Goal: Check status

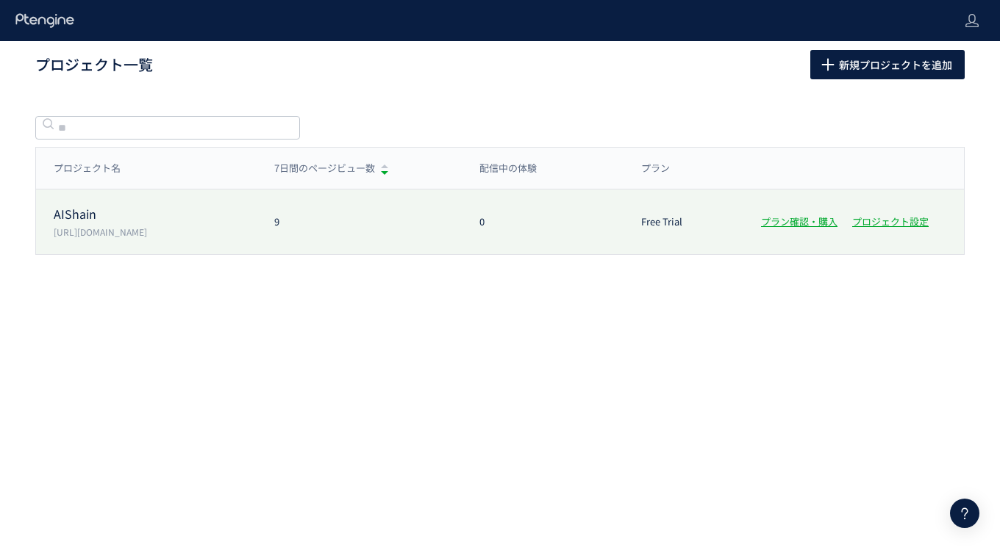
click at [71, 211] on p "AIShain" at bounding box center [155, 214] width 203 height 17
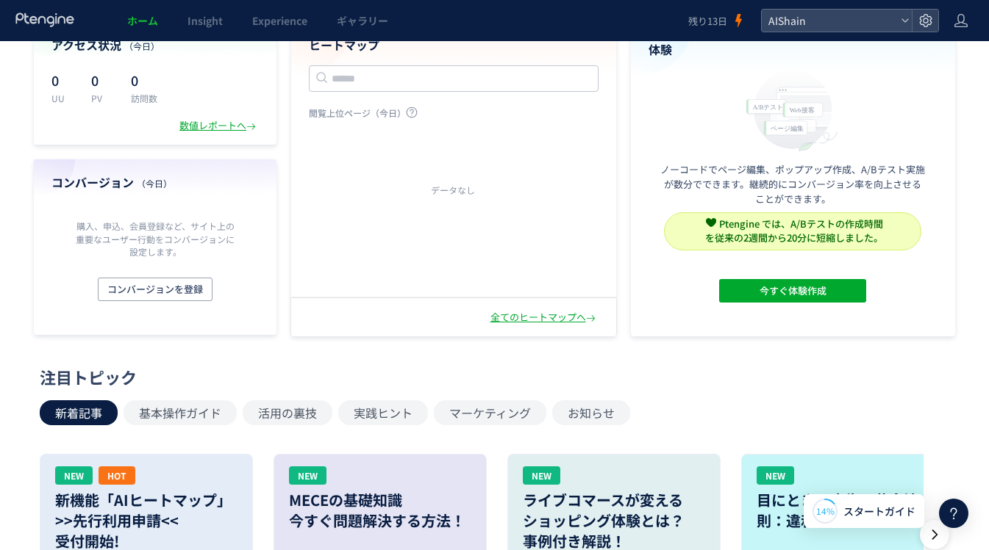
scroll to position [150, 0]
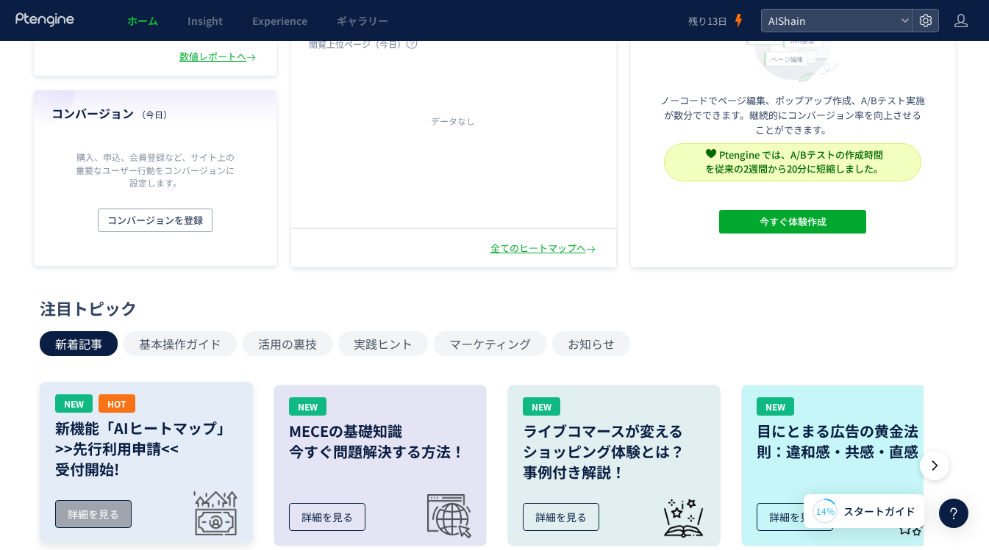
click at [101, 503] on div "詳細を見る" at bounding box center [93, 515] width 76 height 28
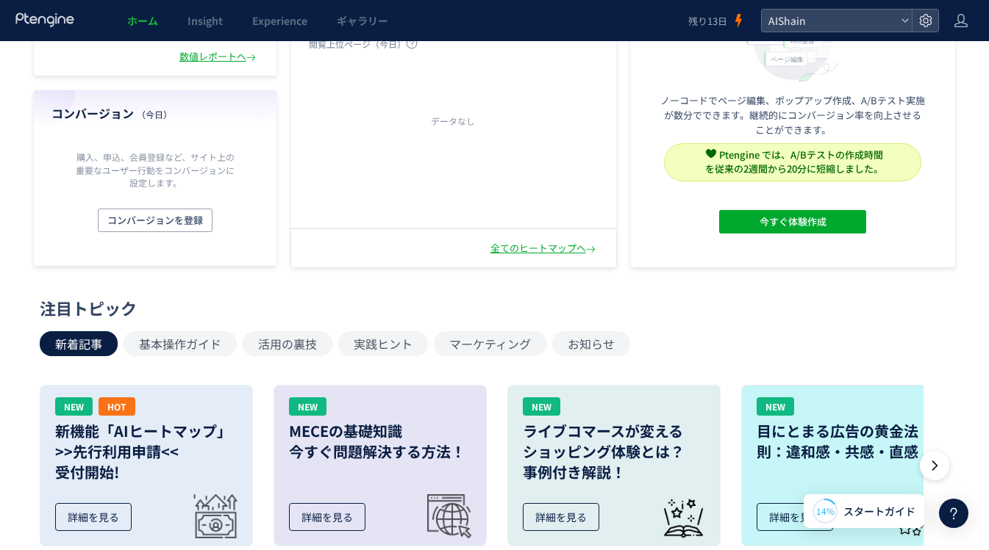
click at [418, 171] on div "データなし" at bounding box center [452, 142] width 323 height 172
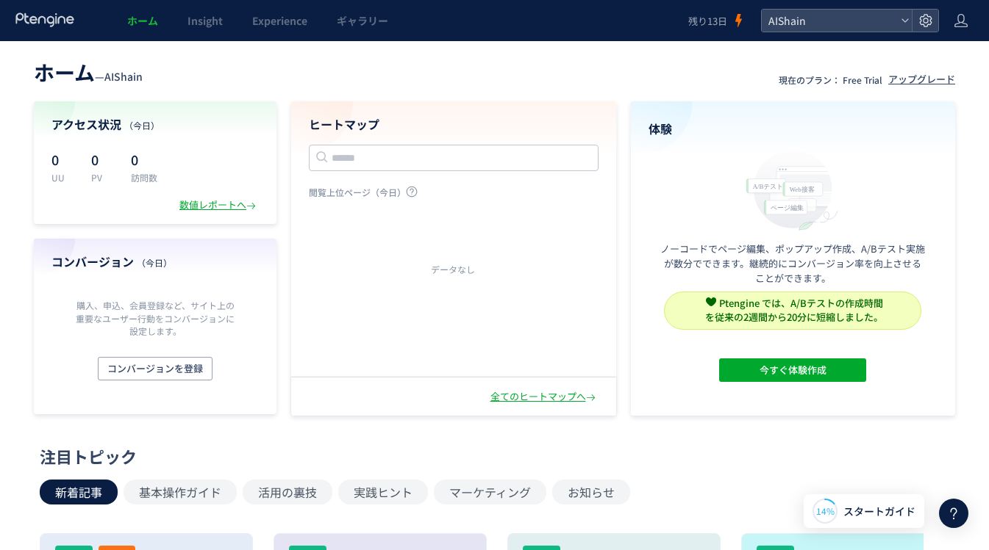
scroll to position [0, 0]
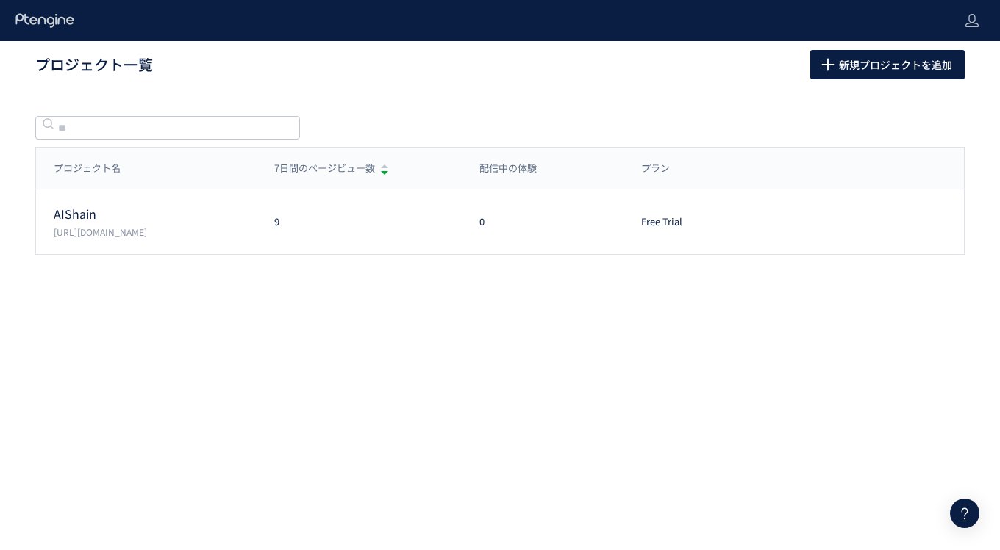
click at [154, 208] on p "AIShain" at bounding box center [155, 214] width 203 height 17
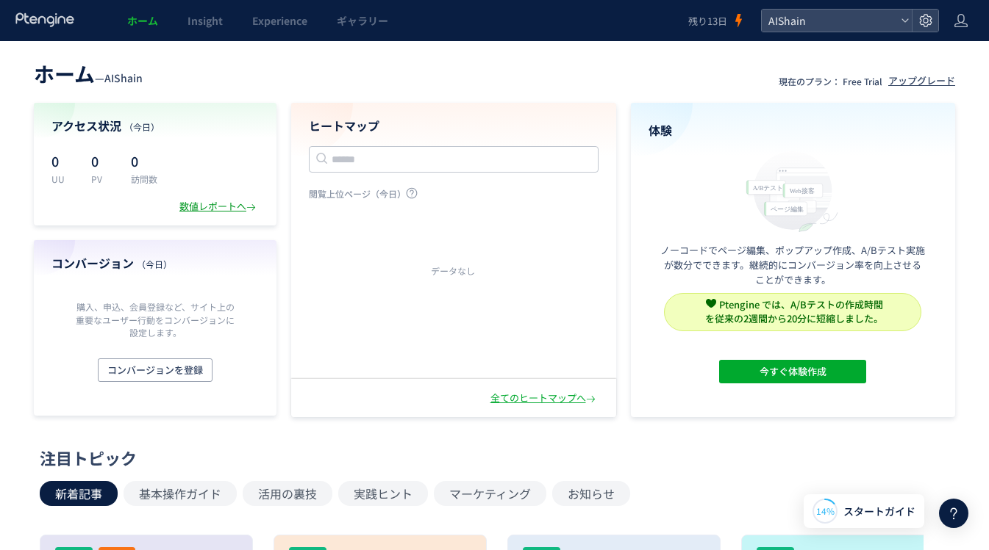
click at [235, 209] on div "数値レポートへ" at bounding box center [218, 207] width 79 height 14
